Goal: Transaction & Acquisition: Purchase product/service

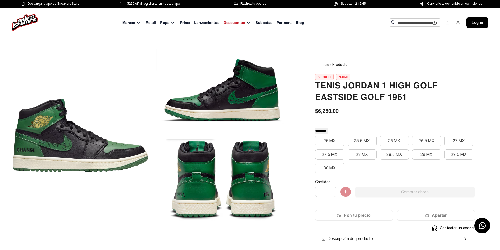
click at [227, 172] on div at bounding box center [221, 180] width 135 height 83
click at [71, 139] on div at bounding box center [80, 135] width 135 height 172
drag, startPoint x: 230, startPoint y: 98, endPoint x: 151, endPoint y: 99, distance: 79.0
click at [150, 98] on div at bounding box center [151, 138] width 277 height 178
click at [242, 184] on div at bounding box center [221, 180] width 135 height 83
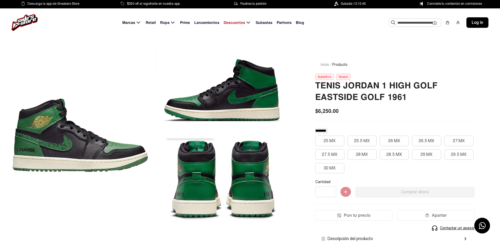
click at [187, 175] on div at bounding box center [221, 180] width 135 height 83
click at [249, 143] on div at bounding box center [221, 180] width 135 height 83
click at [214, 106] on div at bounding box center [221, 90] width 135 height 83
drag, startPoint x: 175, startPoint y: 185, endPoint x: 180, endPoint y: 186, distance: 5.1
click at [176, 185] on div at bounding box center [221, 180] width 135 height 83
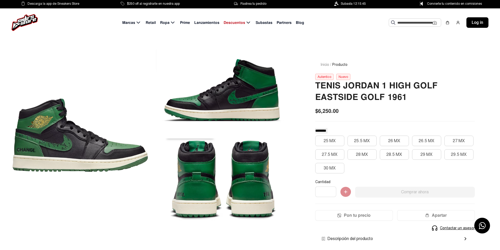
drag, startPoint x: 219, startPoint y: 185, endPoint x: 222, endPoint y: 184, distance: 3.4
click at [220, 185] on div at bounding box center [221, 180] width 135 height 83
click at [272, 173] on div at bounding box center [221, 180] width 135 height 83
click at [253, 88] on div at bounding box center [221, 90] width 135 height 83
click at [253, 87] on div at bounding box center [221, 90] width 135 height 83
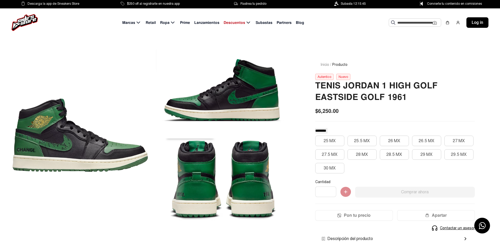
click at [264, 51] on div at bounding box center [221, 90] width 135 height 83
click at [259, 93] on div at bounding box center [221, 90] width 135 height 83
